Goal: Navigation & Orientation: Find specific page/section

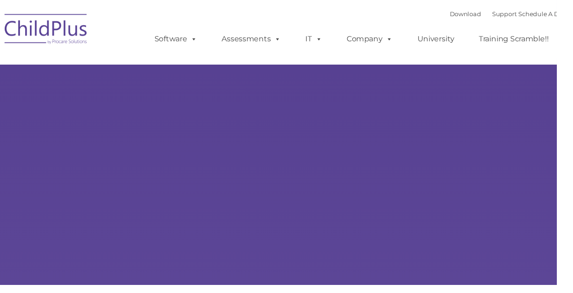
select select "MEDIUM"
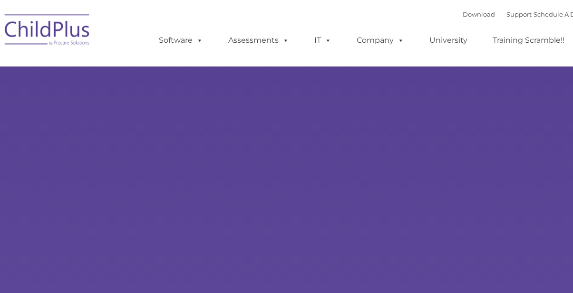
type input ""
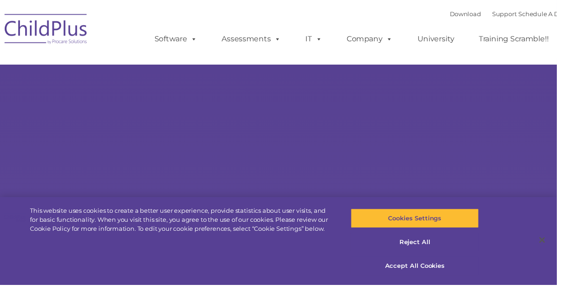
select select "MEDIUM"
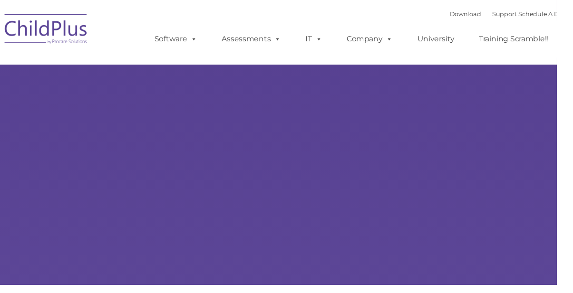
select select "MEDIUM"
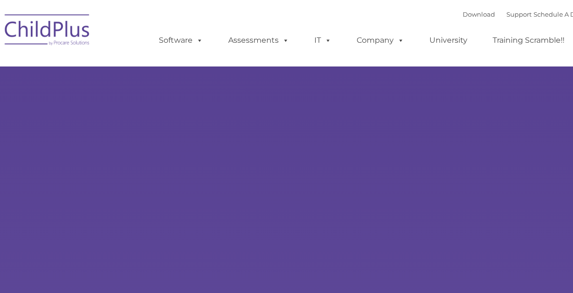
type input ""
